Goal: Transaction & Acquisition: Download file/media

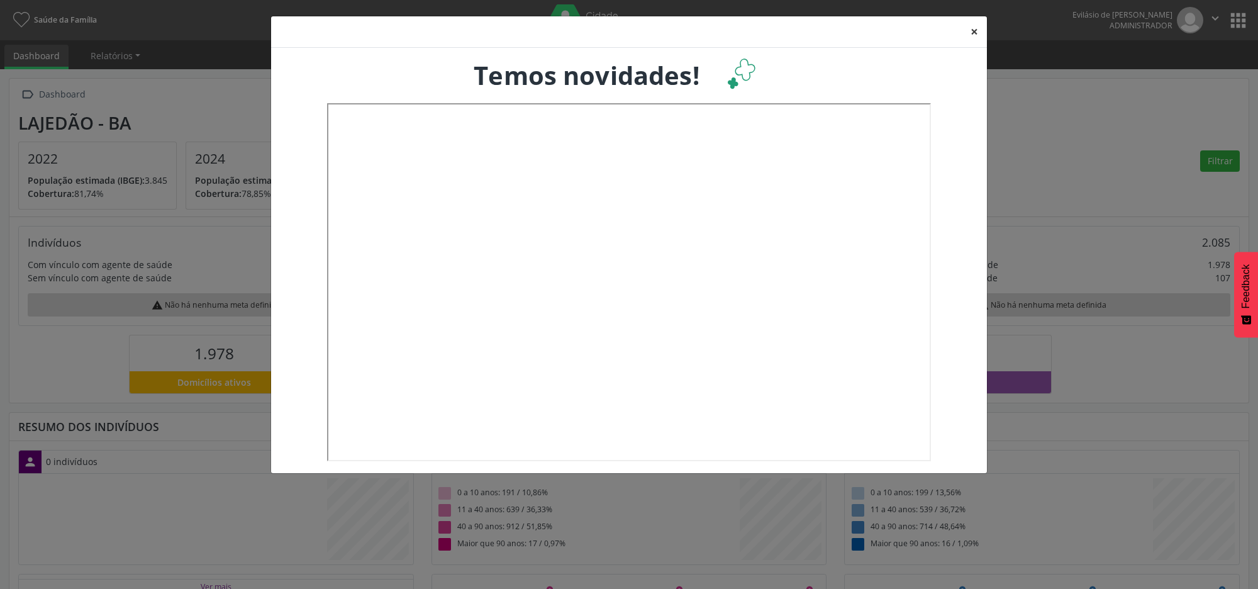
click at [976, 30] on button "×" at bounding box center [974, 31] width 25 height 31
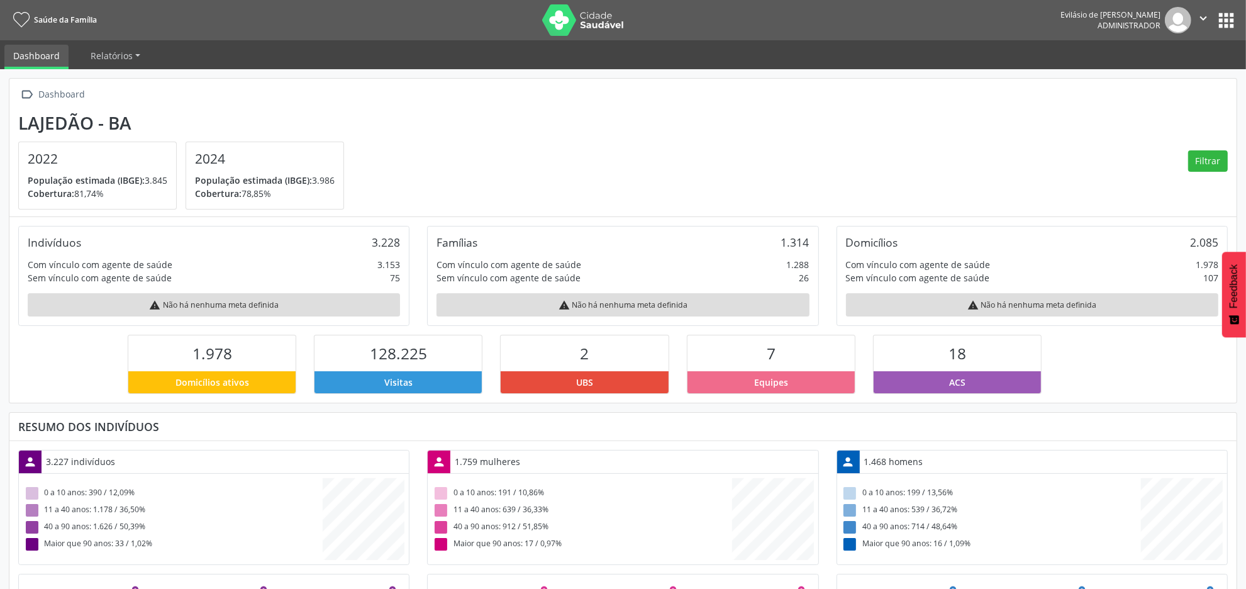
click at [1224, 27] on button "apps" at bounding box center [1226, 20] width 22 height 22
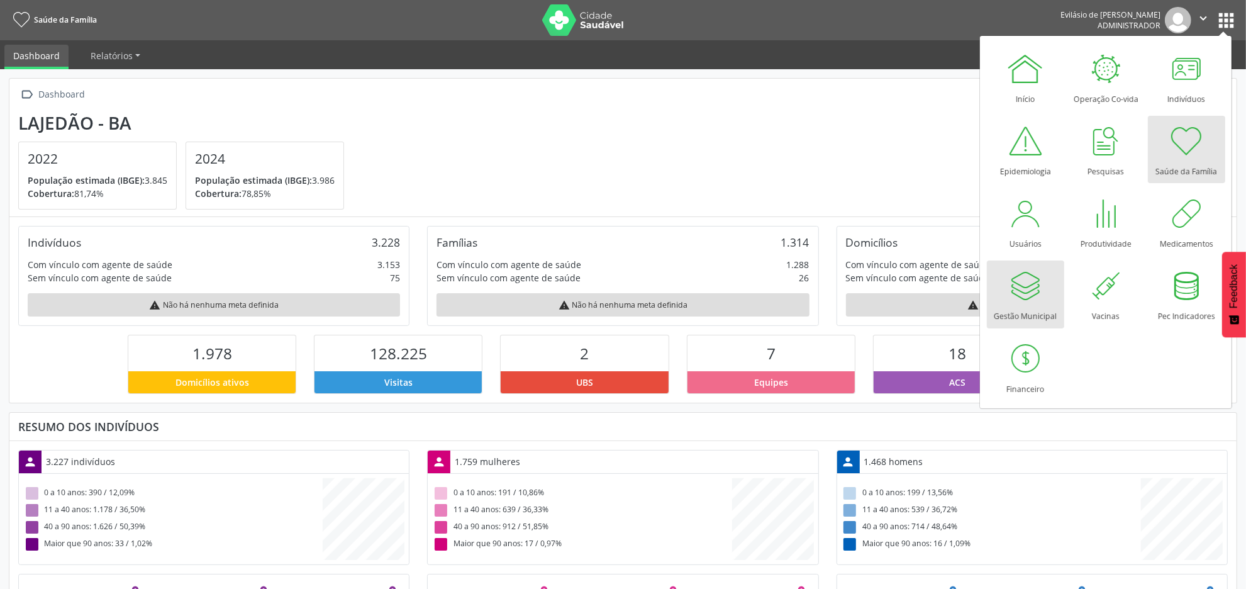
click at [1023, 291] on div at bounding box center [1026, 286] width 38 height 38
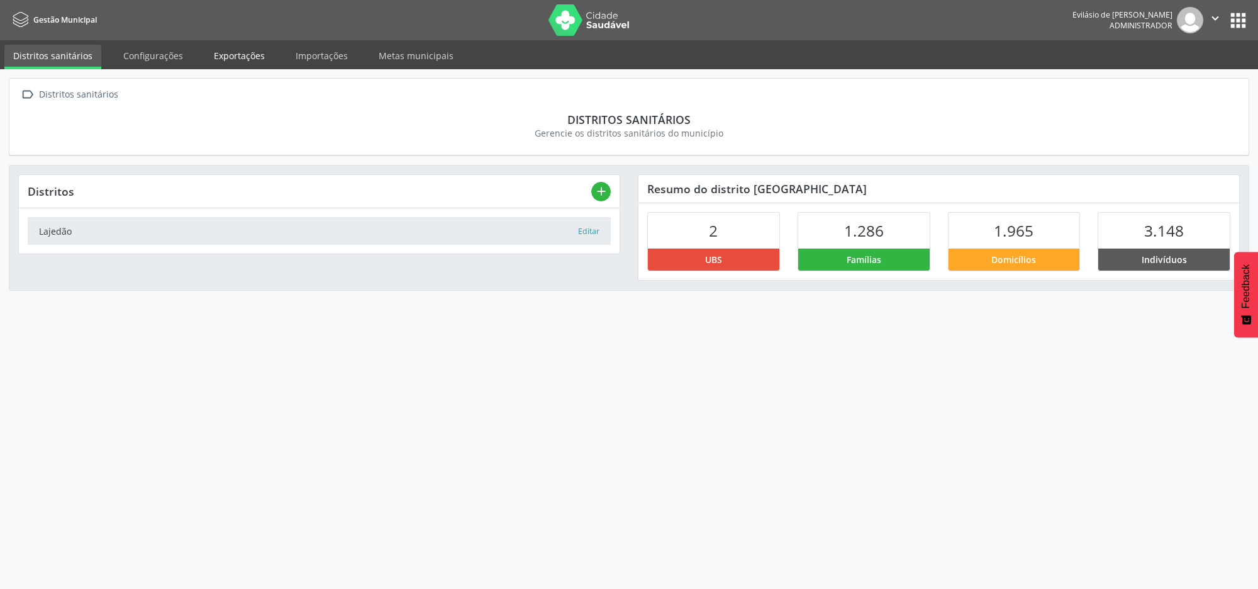
click at [222, 52] on link "Exportações" at bounding box center [239, 56] width 69 height 22
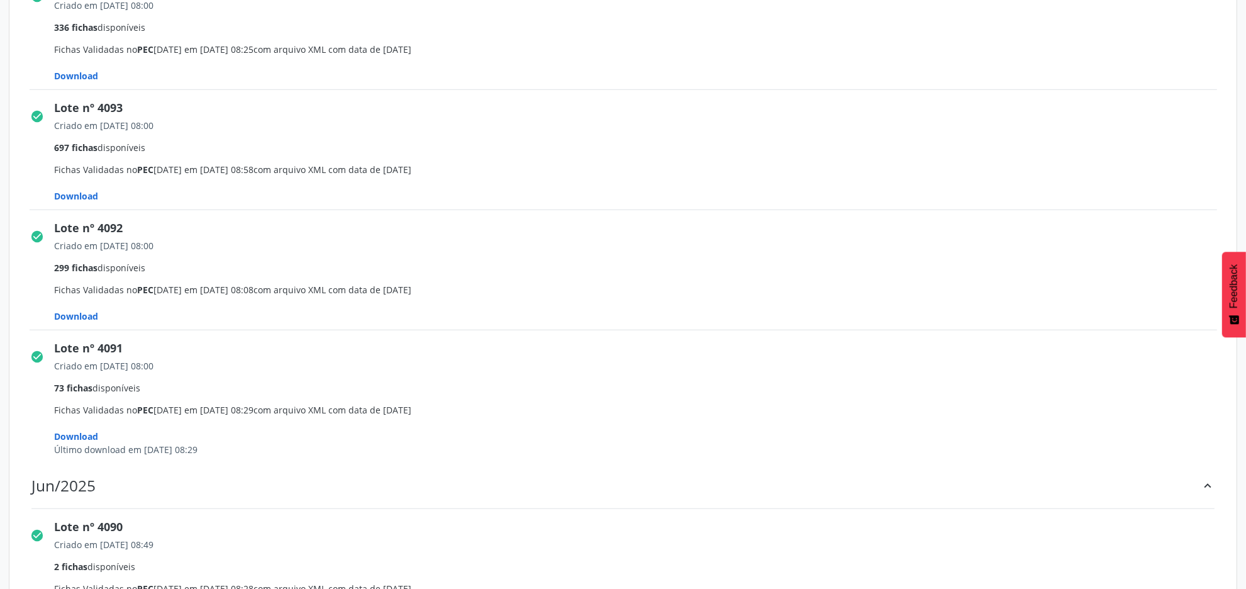
scroll to position [865, 0]
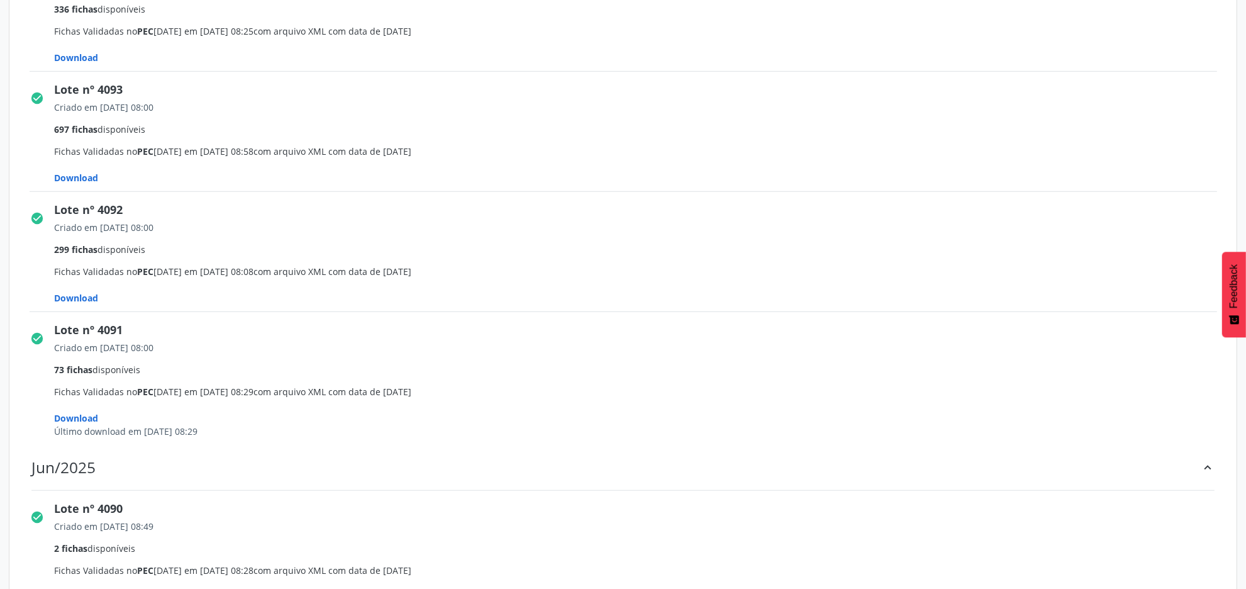
click at [79, 64] on span "Download" at bounding box center [77, 58] width 44 height 12
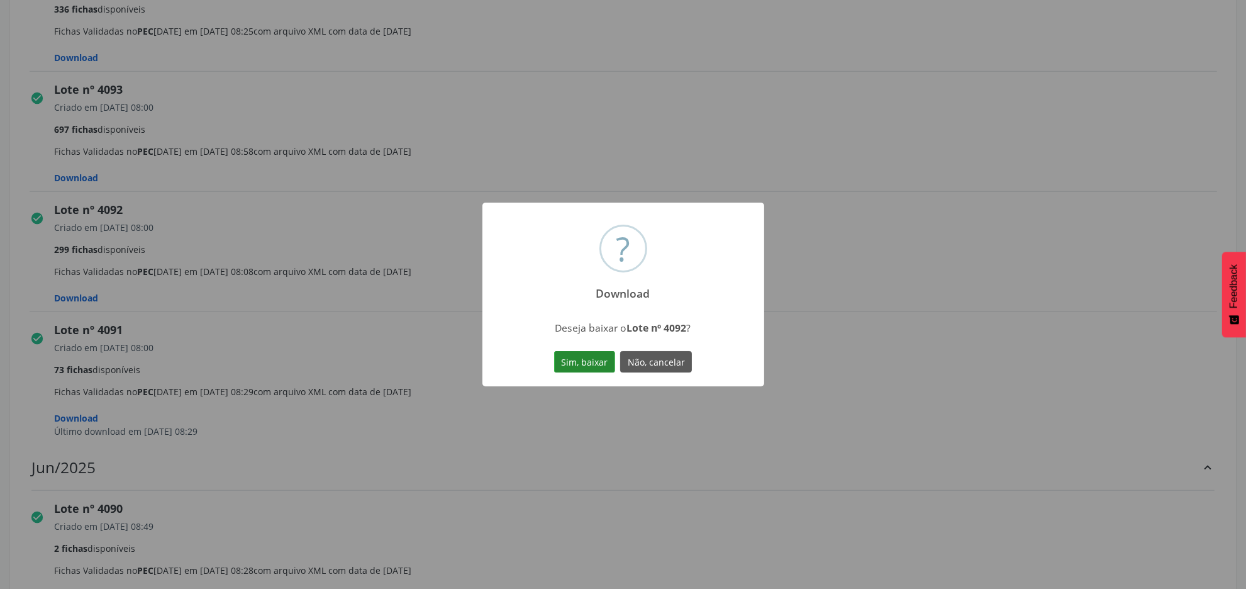
click at [588, 360] on button "Sim, baixar" at bounding box center [584, 361] width 61 height 21
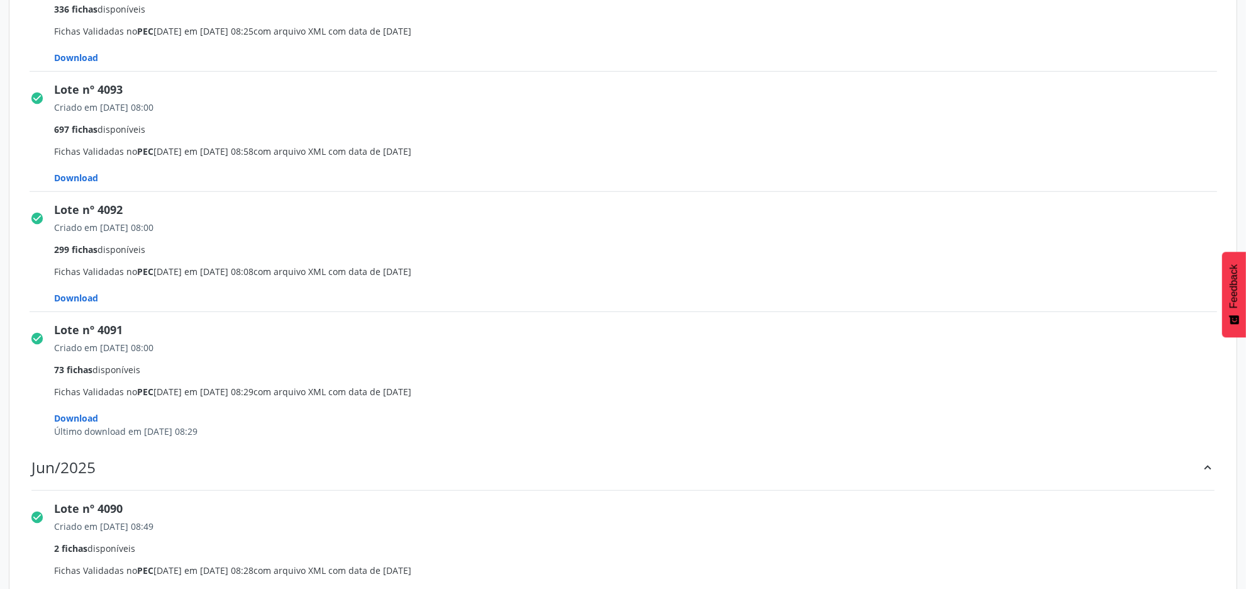
click at [82, 64] on span "Download" at bounding box center [77, 58] width 44 height 12
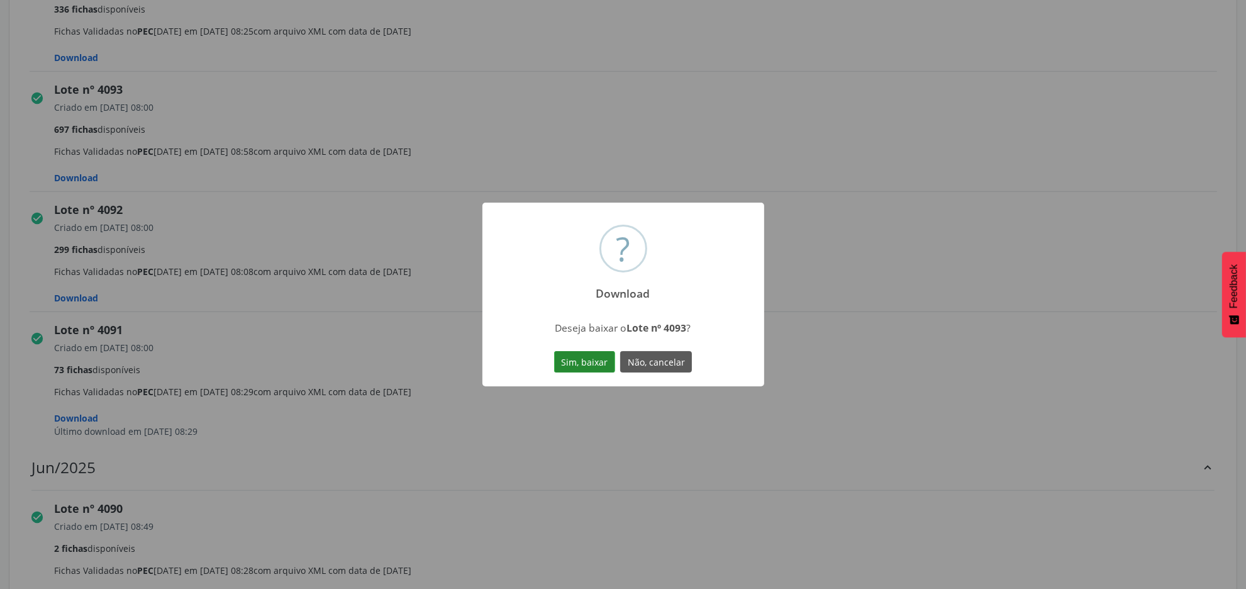
click at [585, 359] on button "Sim, baixar" at bounding box center [584, 361] width 61 height 21
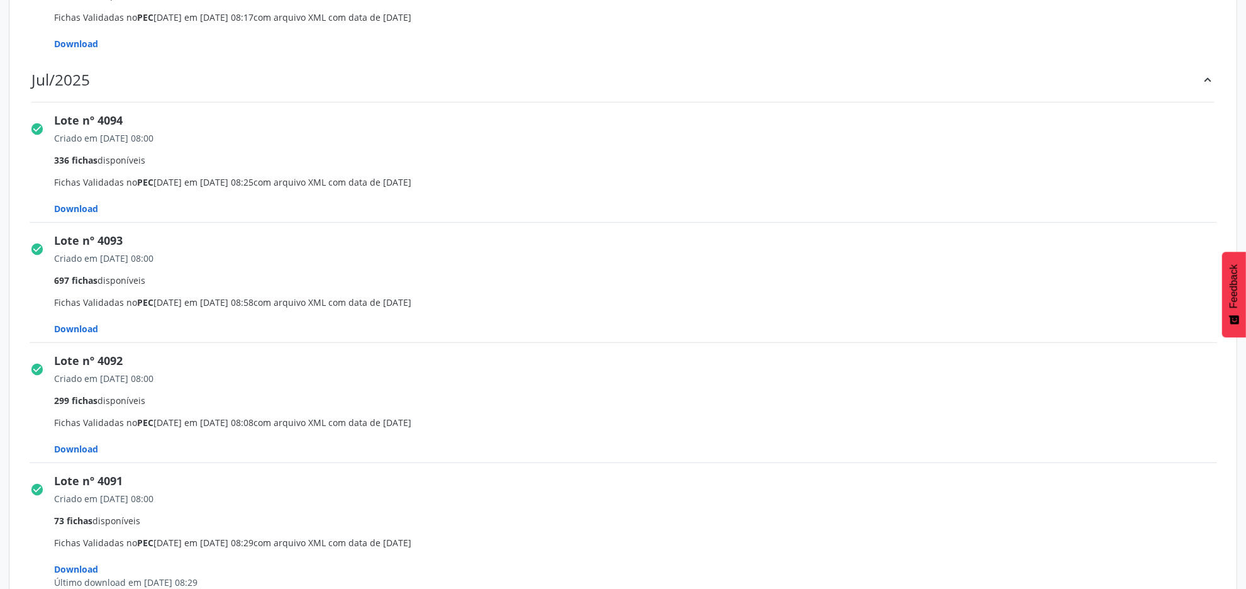
scroll to position [708, 0]
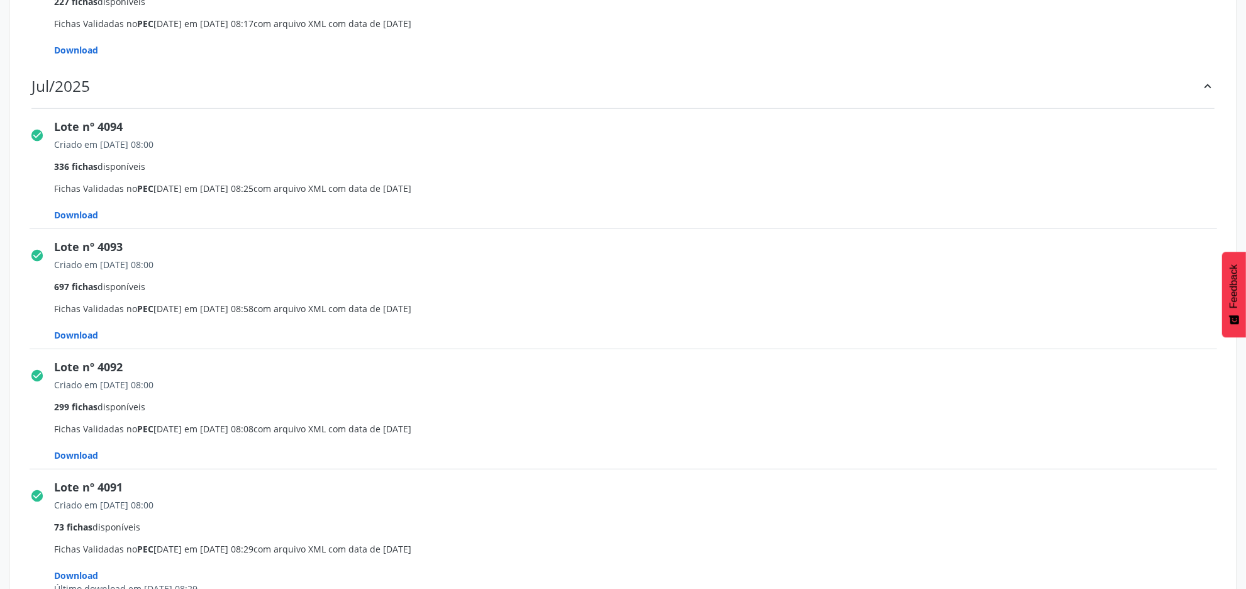
click at [79, 217] on span "Download" at bounding box center [77, 215] width 44 height 12
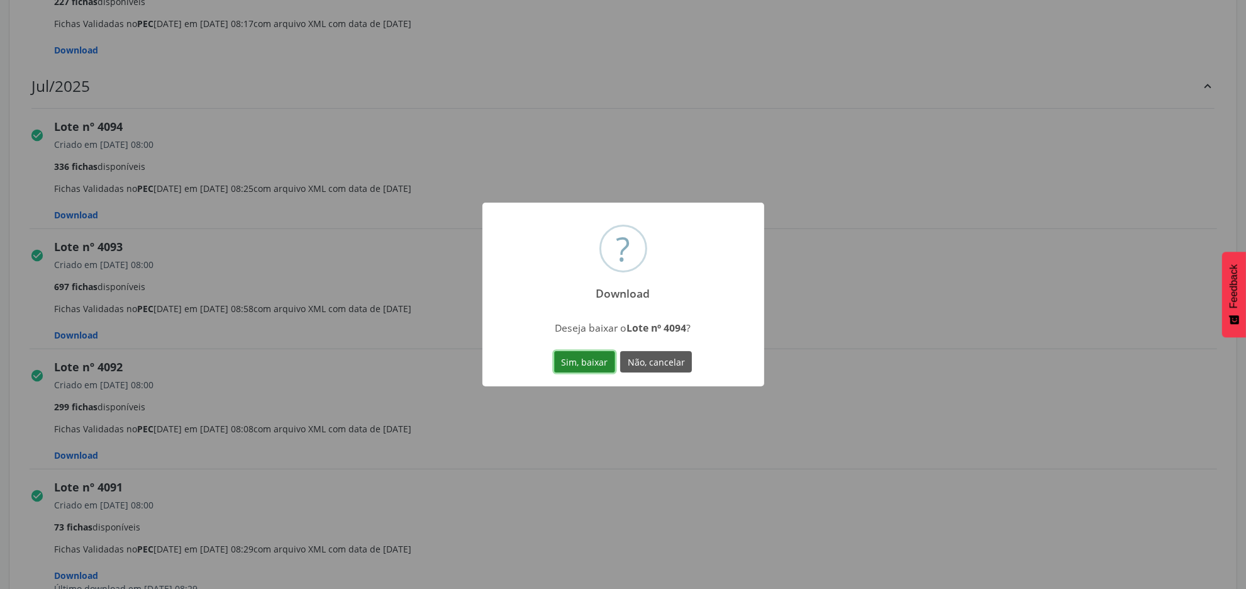
click at [598, 357] on button "Sim, baixar" at bounding box center [584, 361] width 61 height 21
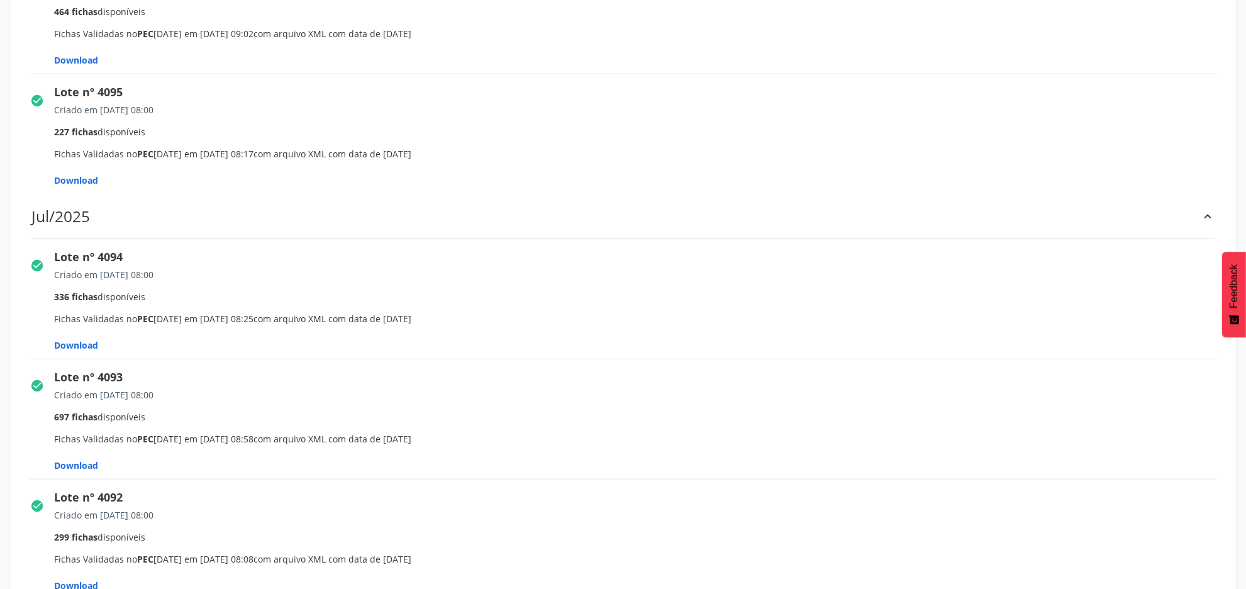
scroll to position [550, 0]
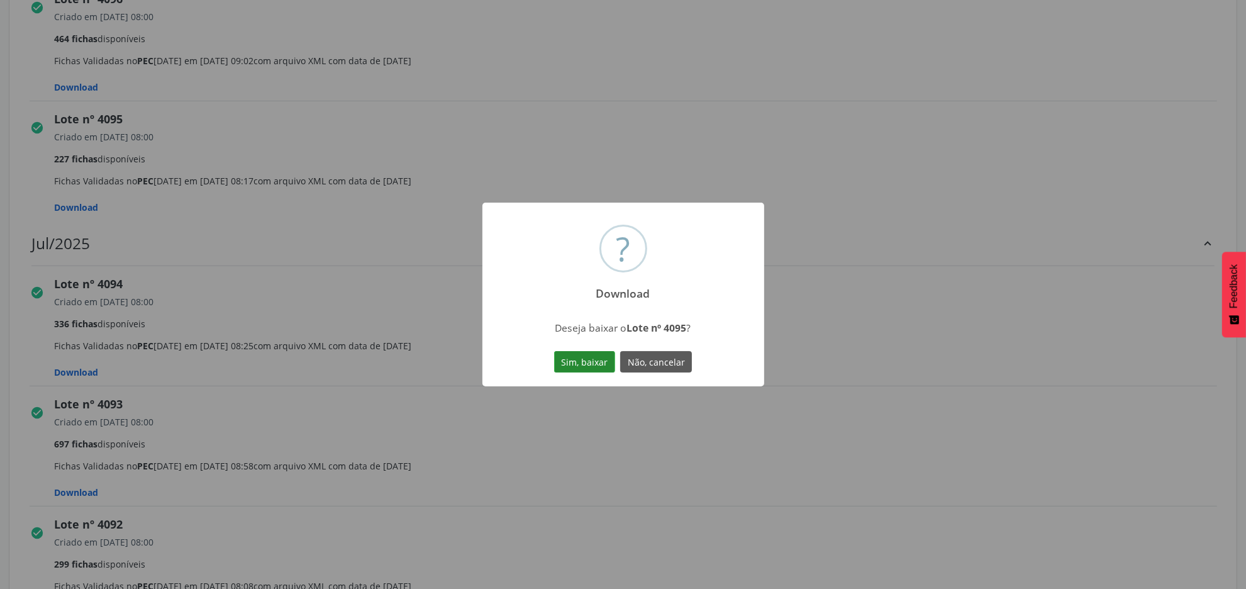
click at [563, 362] on button "Sim, baixar" at bounding box center [584, 361] width 61 height 21
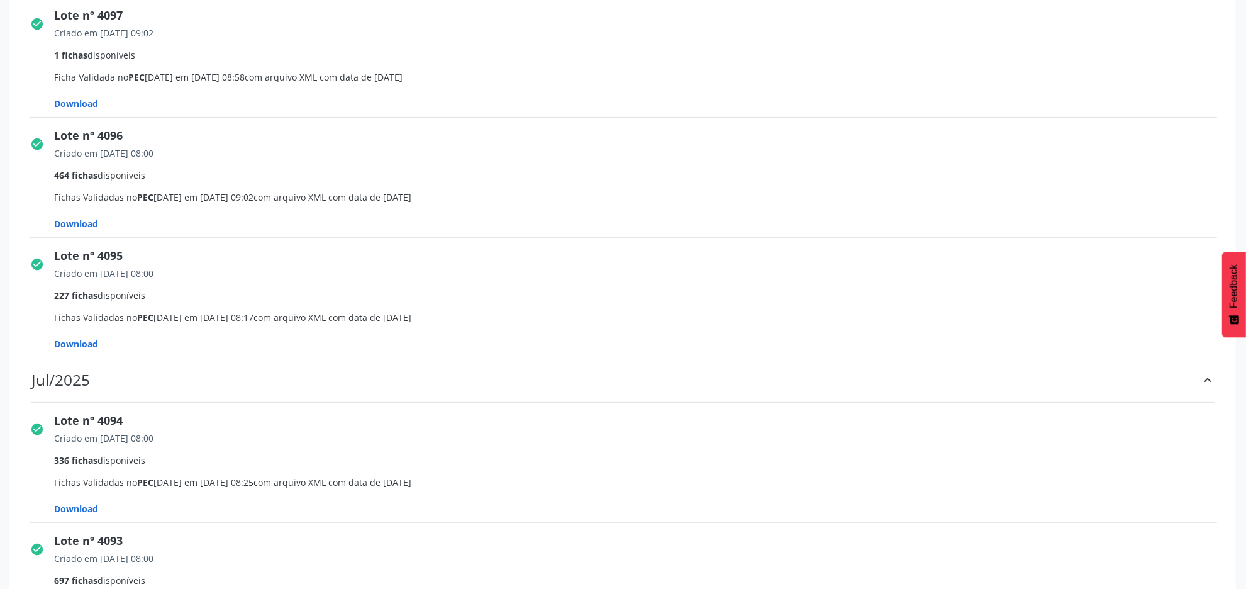
scroll to position [393, 0]
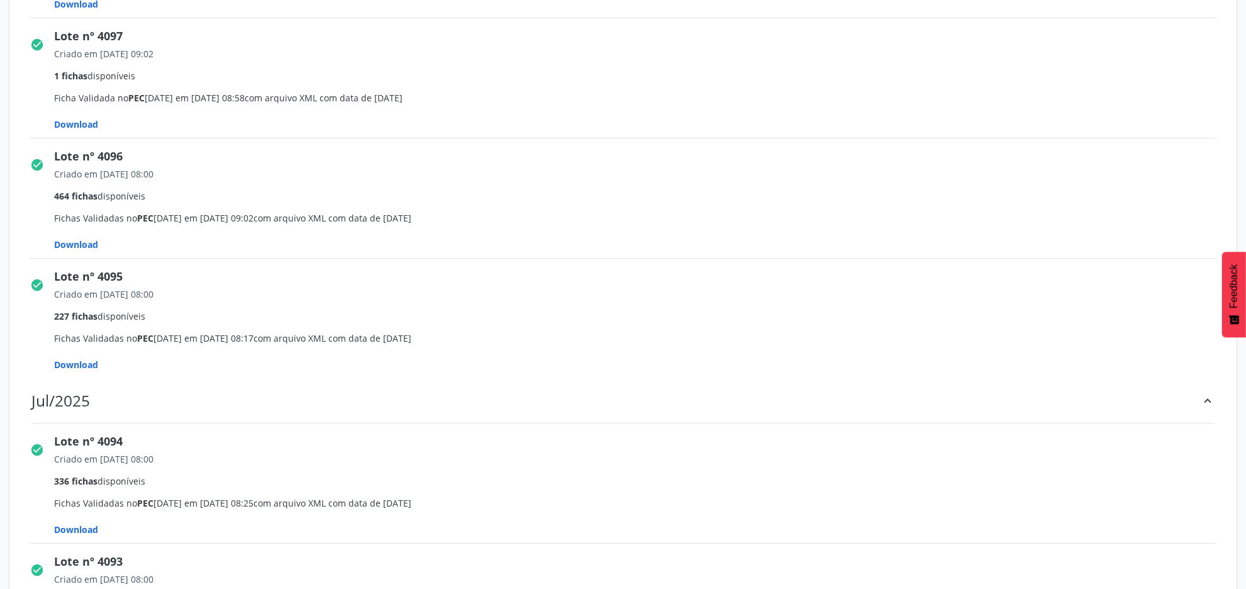
click at [82, 10] on span "Download" at bounding box center [77, 4] width 44 height 12
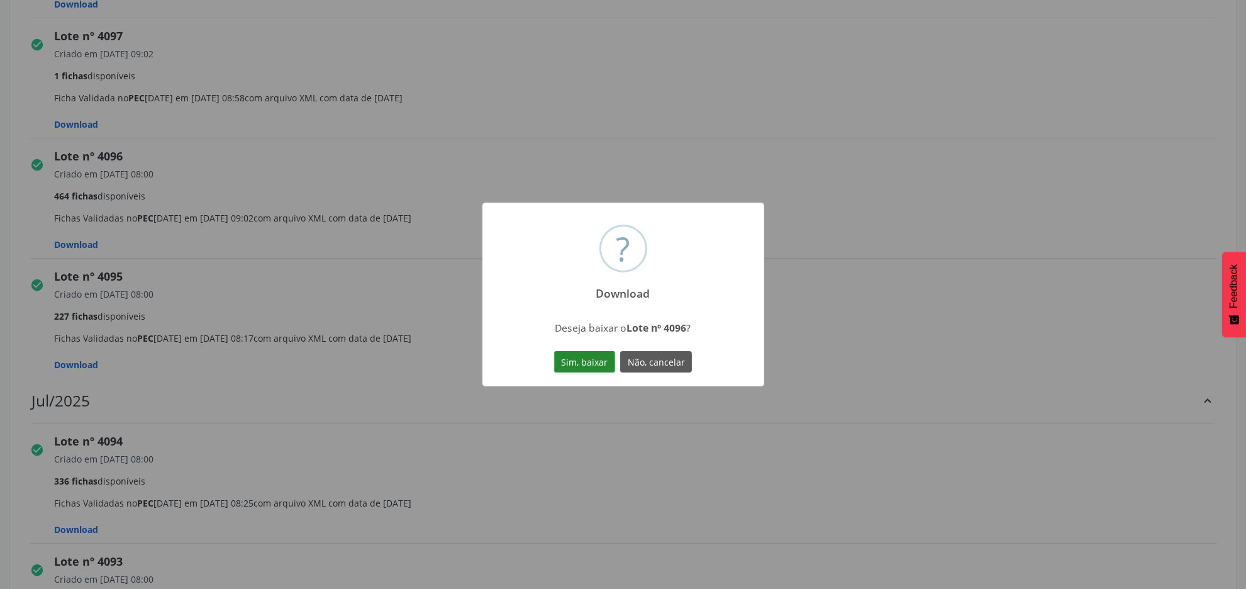
click at [608, 365] on button "Sim, baixar" at bounding box center [584, 361] width 61 height 21
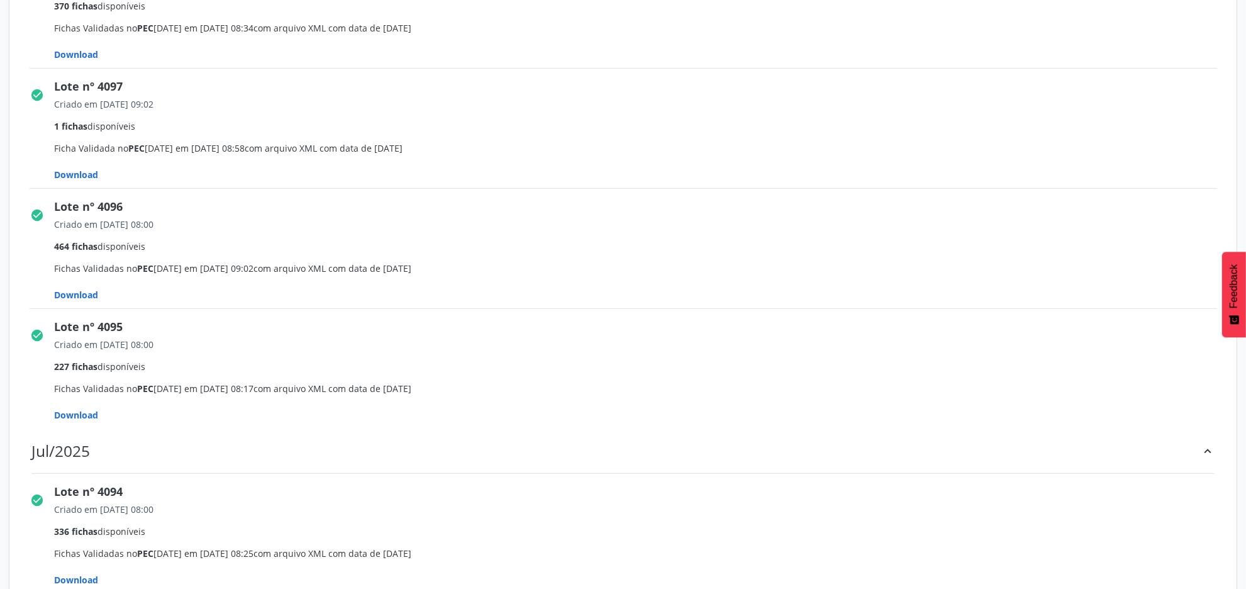
scroll to position [315, 0]
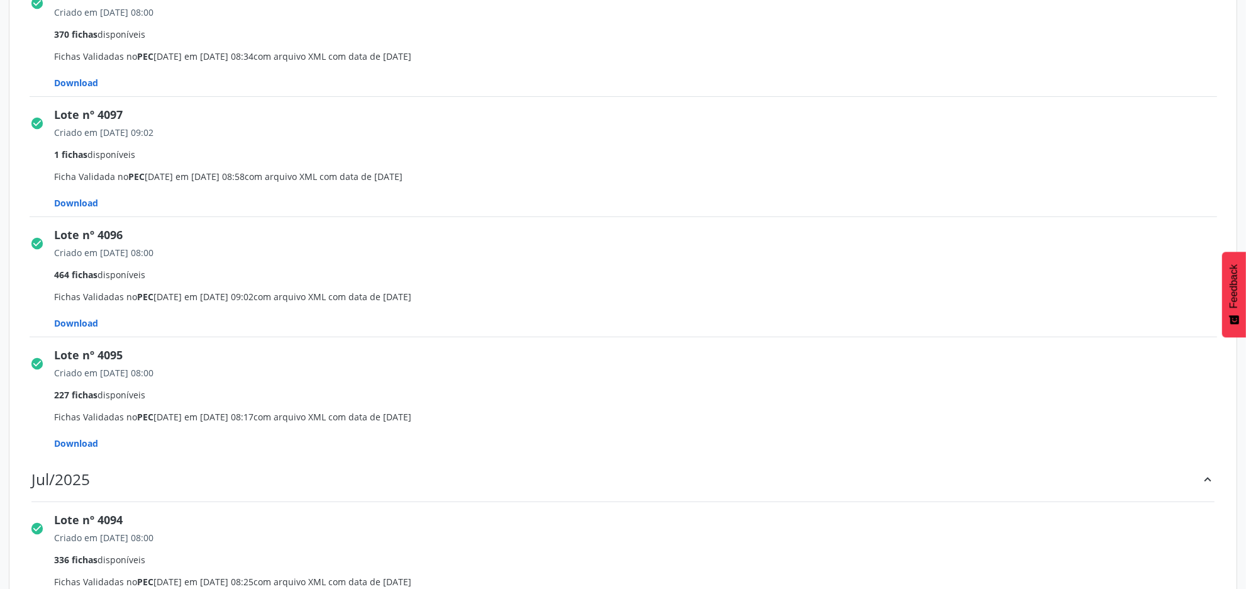
click at [79, 89] on span "Download" at bounding box center [77, 83] width 44 height 12
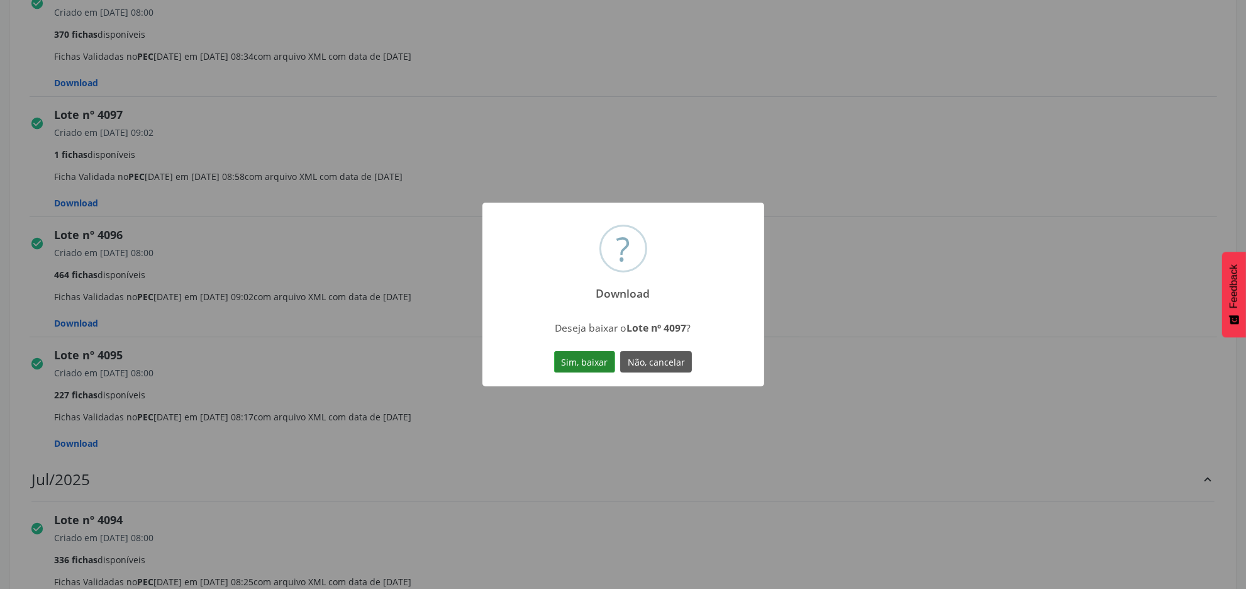
click at [574, 365] on button "Sim, baixar" at bounding box center [584, 361] width 61 height 21
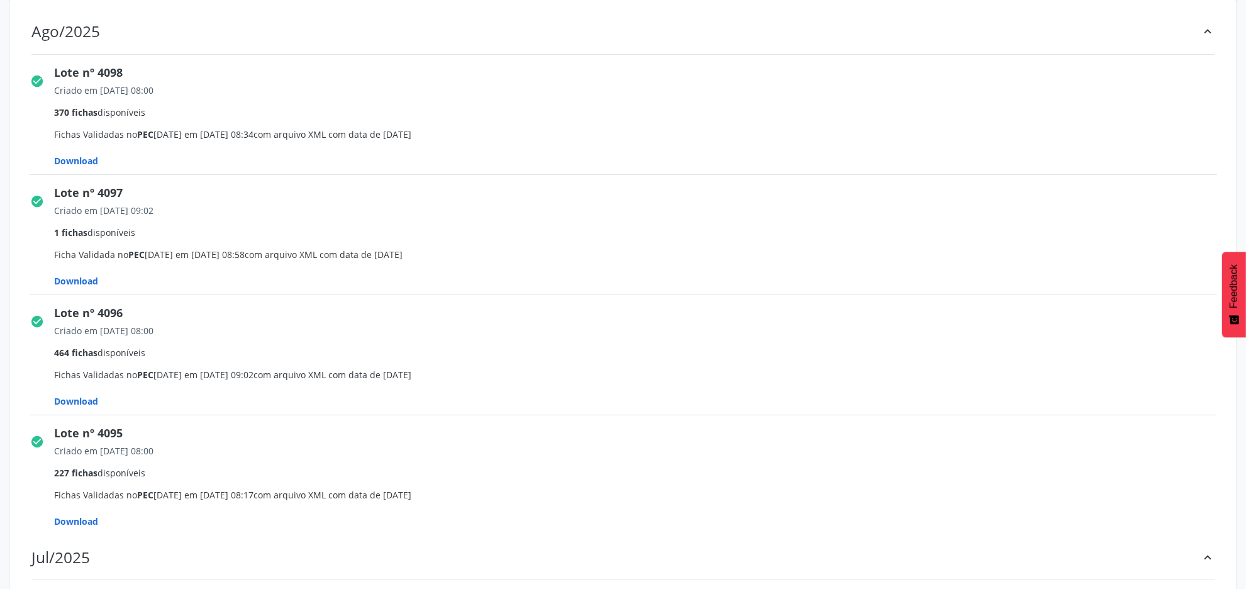
scroll to position [236, 0]
click at [67, 157] on span "Download" at bounding box center [77, 161] width 44 height 12
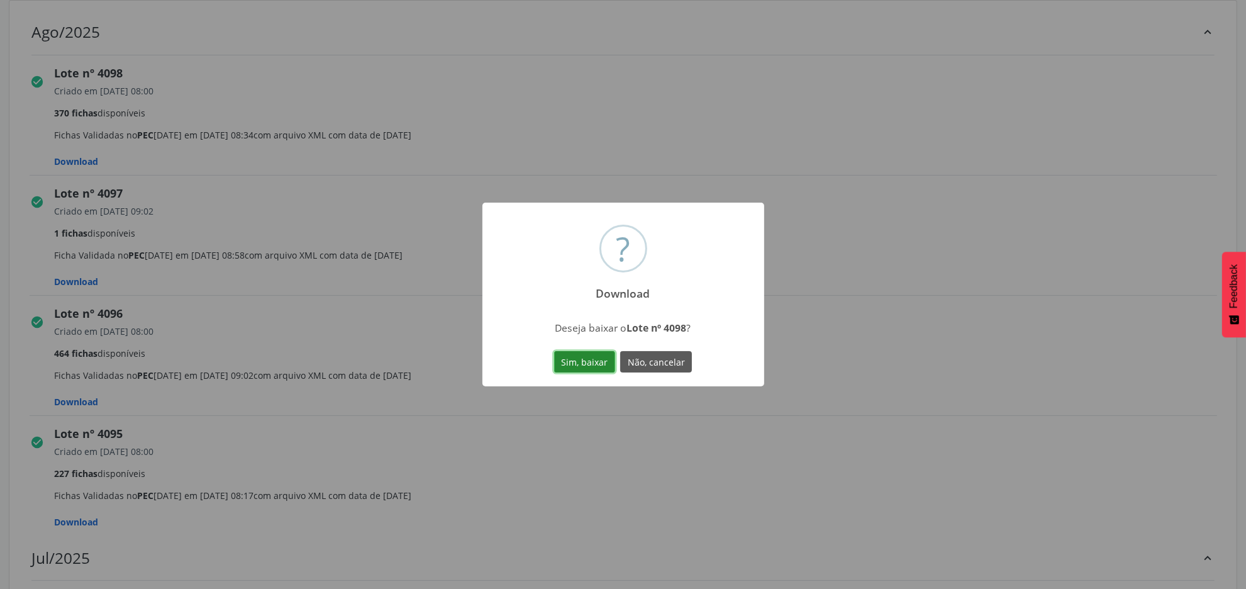
click at [588, 364] on button "Sim, baixar" at bounding box center [584, 361] width 61 height 21
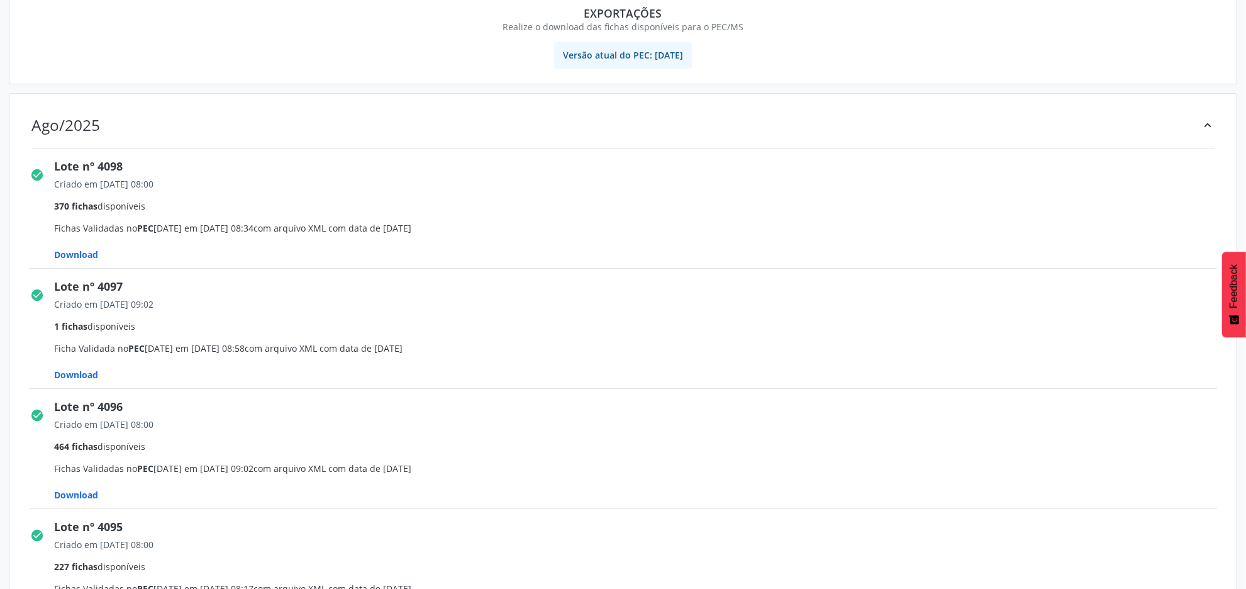
scroll to position [79, 0]
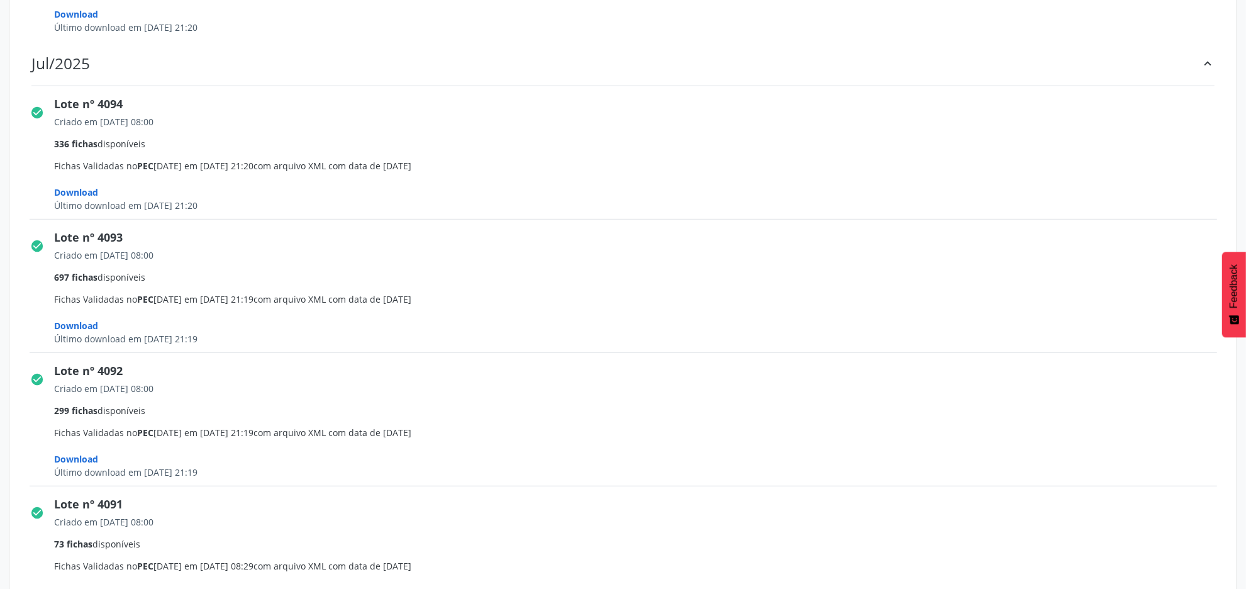
scroll to position [779, 0]
